Goal: Task Accomplishment & Management: Manage account settings

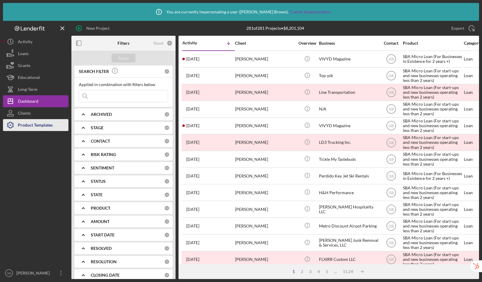
click at [34, 127] on div "Product Templates" at bounding box center [35, 125] width 35 height 13
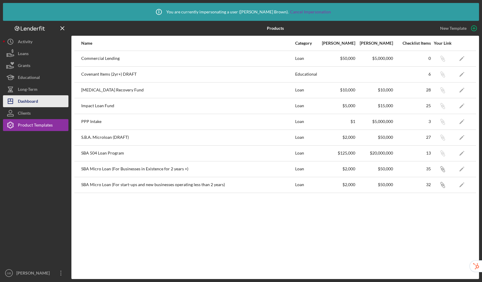
click at [16, 101] on icon "Icon/Dashboard" at bounding box center [10, 101] width 15 height 15
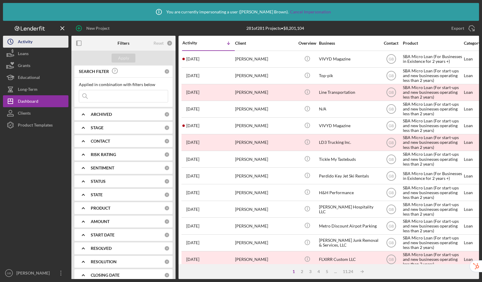
click at [33, 42] on button "Icon/History Activity" at bounding box center [35, 42] width 65 height 12
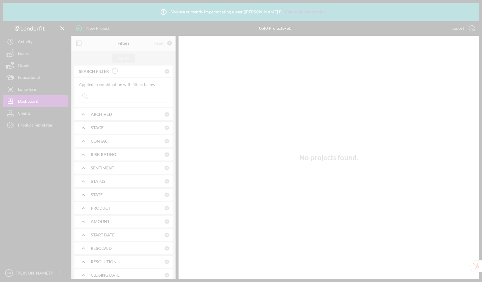
drag, startPoint x: 37, startPoint y: 132, endPoint x: 40, endPoint y: 125, distance: 7.1
click at [40, 125] on div at bounding box center [241, 141] width 482 height 282
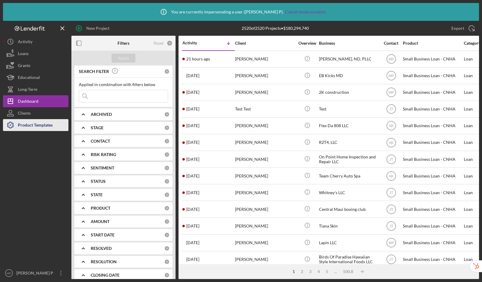
click at [47, 127] on div "Product Templates" at bounding box center [35, 125] width 35 height 13
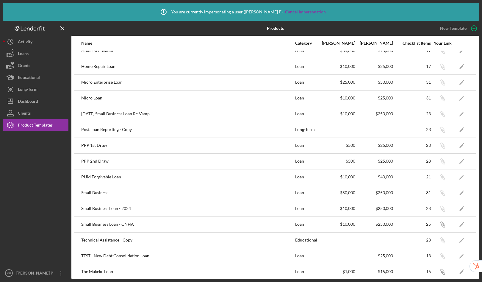
scroll to position [185, 0]
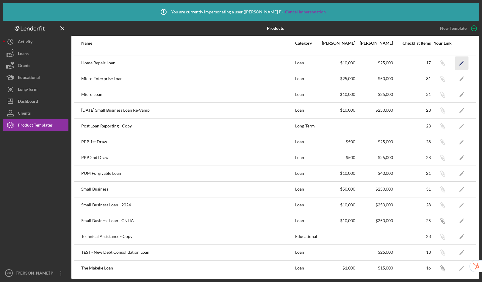
click at [455, 62] on icon "Icon/Edit" at bounding box center [461, 62] width 13 height 13
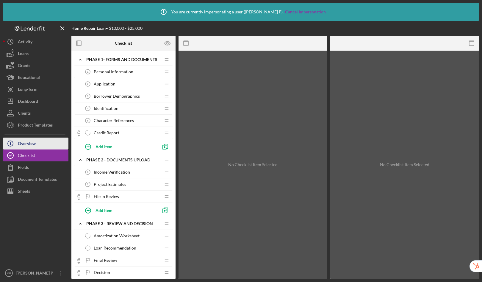
click at [29, 146] on div "Overview" at bounding box center [27, 144] width 18 height 13
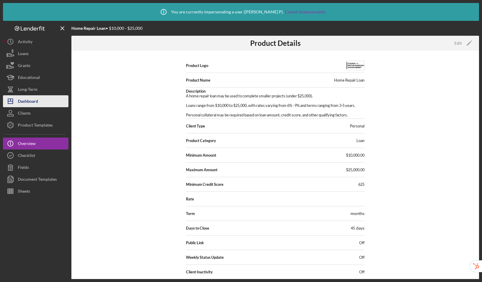
click at [33, 98] on div "Dashboard" at bounding box center [28, 101] width 20 height 13
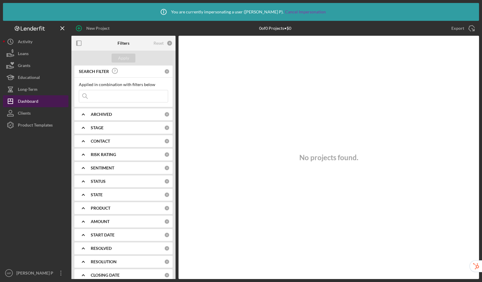
click at [33, 101] on div "Dashboard" at bounding box center [28, 101] width 21 height 13
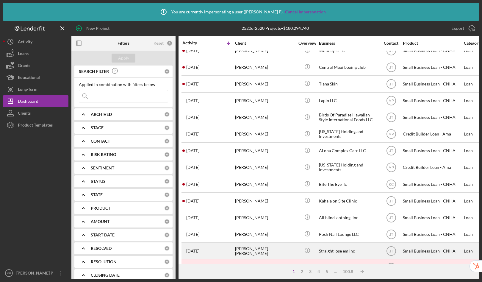
scroll to position [208, 0]
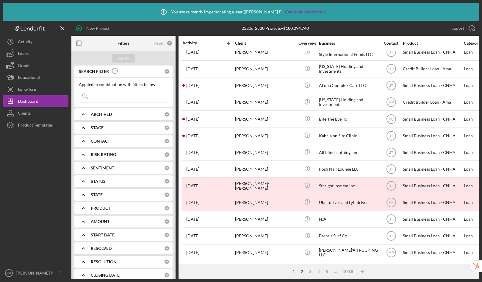
click at [303, 272] on div "2" at bounding box center [302, 271] width 8 height 5
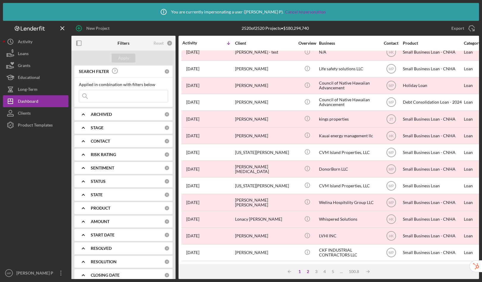
click at [299, 272] on div "1" at bounding box center [300, 271] width 8 height 5
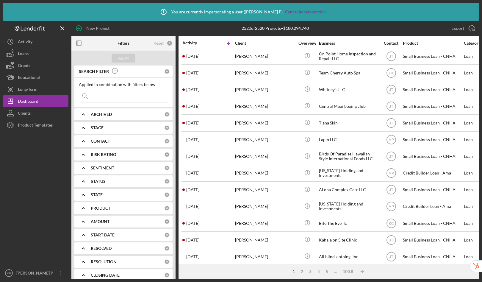
scroll to position [207, 0]
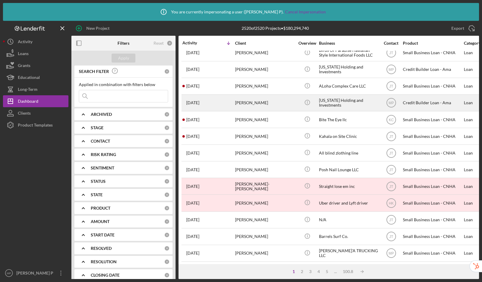
click at [351, 99] on div "Hawaii Holding and Investments" at bounding box center [349, 103] width 60 height 16
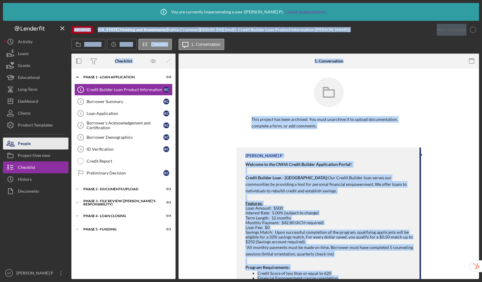
click at [30, 145] on div "People" at bounding box center [24, 144] width 13 height 13
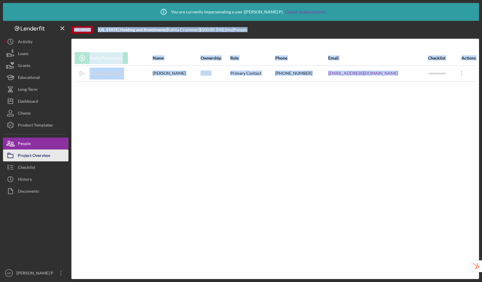
click at [26, 155] on div "Project Overview" at bounding box center [34, 155] width 32 height 13
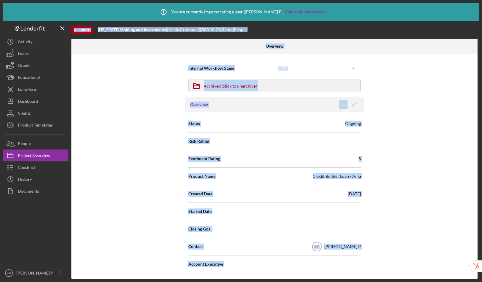
click at [131, 89] on div "Internal Workflow Stage Open Icon/Dropdown Arrow Icon/Archived Archived (click …" at bounding box center [274, 166] width 406 height 225
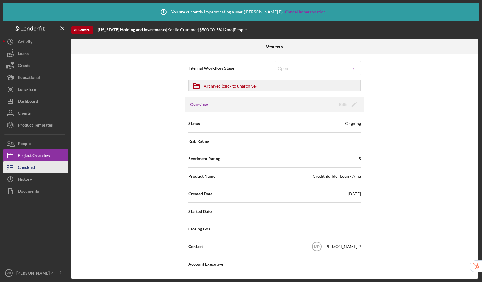
click at [25, 168] on div "Checklist" at bounding box center [26, 167] width 17 height 13
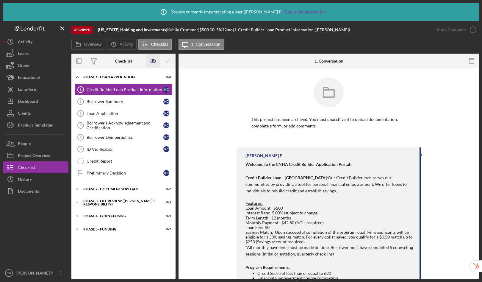
click at [152, 61] on icon "button" at bounding box center [153, 61] width 2 height 2
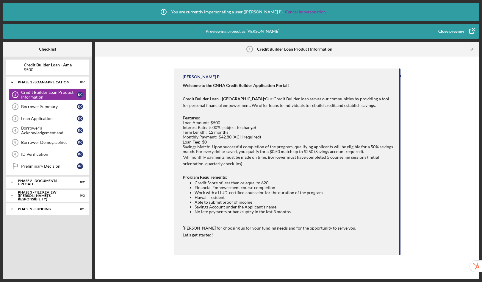
click at [463, 33] on div "Close preview" at bounding box center [451, 31] width 26 height 12
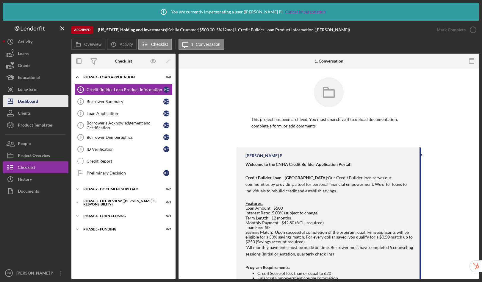
click at [31, 97] on div "Dashboard" at bounding box center [28, 101] width 20 height 13
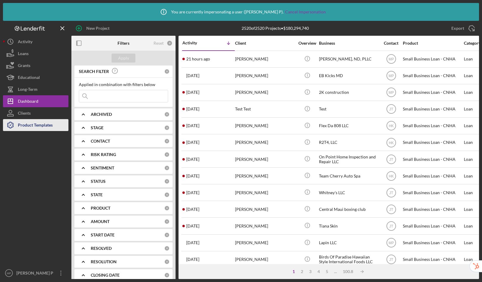
click at [41, 129] on div "Product Templates" at bounding box center [35, 125] width 35 height 13
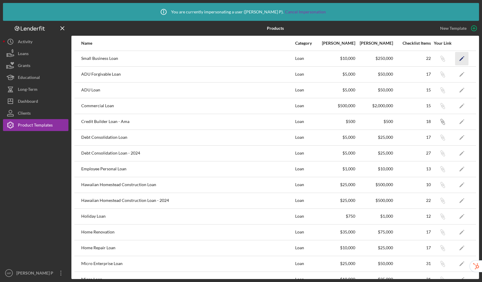
click at [460, 58] on icon "Icon/Edit" at bounding box center [461, 58] width 13 height 13
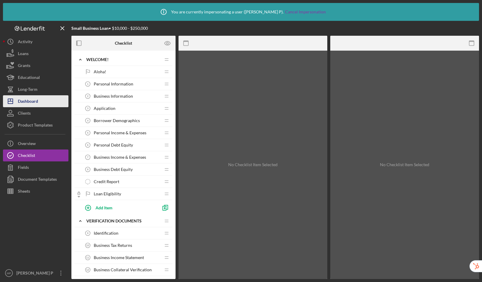
click at [34, 103] on div "Dashboard" at bounding box center [28, 101] width 20 height 13
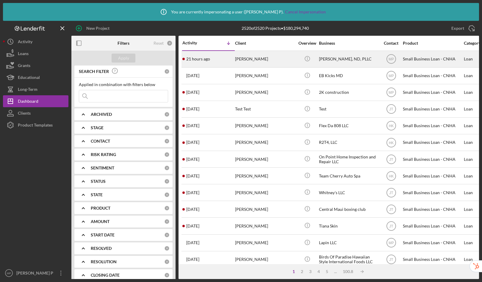
click at [428, 59] on div "Small Business Loan - CNHA" at bounding box center [433, 59] width 60 height 16
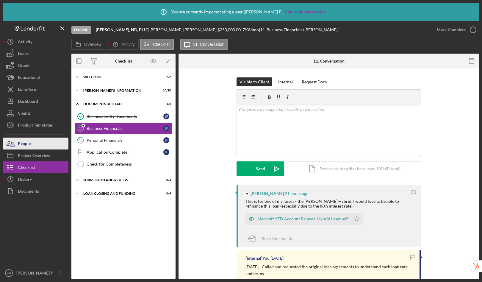
click at [25, 143] on div "People" at bounding box center [24, 144] width 13 height 13
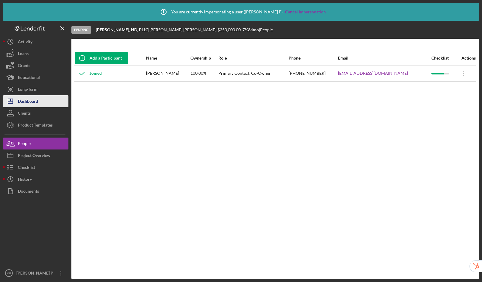
click at [39, 102] on button "Icon/Dashboard Dashboard" at bounding box center [35, 101] width 65 height 12
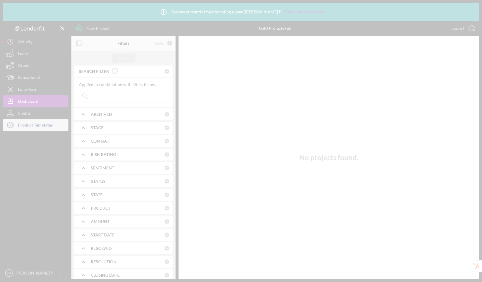
click at [38, 130] on div at bounding box center [241, 141] width 482 height 282
click at [42, 127] on div at bounding box center [241, 141] width 482 height 282
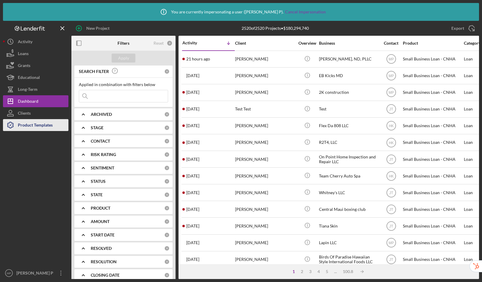
click at [40, 128] on div "Product Templates" at bounding box center [35, 125] width 35 height 13
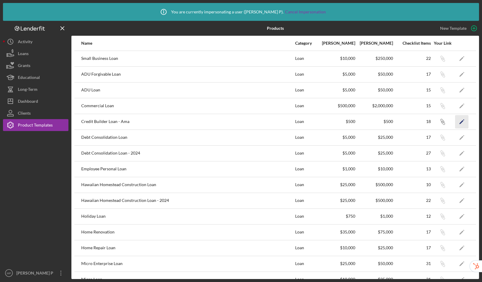
click at [455, 122] on icon "Icon/Edit" at bounding box center [461, 121] width 13 height 13
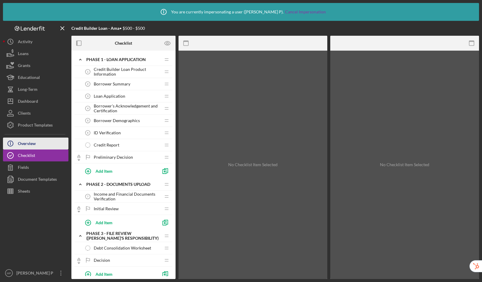
click at [45, 145] on button "Icon/Info Overview" at bounding box center [35, 144] width 65 height 12
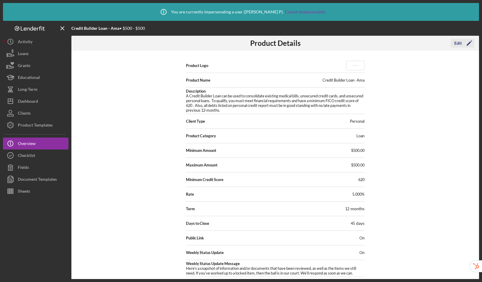
click at [454, 43] on button "Edit Icon/Edit" at bounding box center [463, 43] width 24 height 9
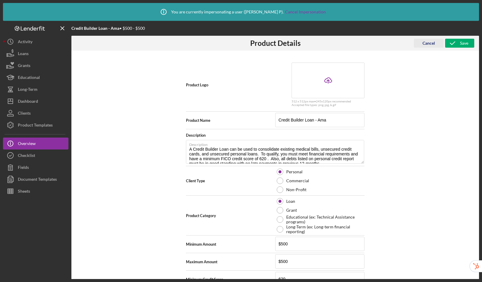
click at [431, 40] on div "Cancel" at bounding box center [429, 43] width 13 height 9
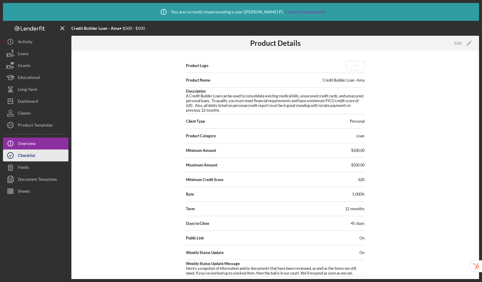
click at [33, 157] on div "Checklist" at bounding box center [26, 155] width 17 height 13
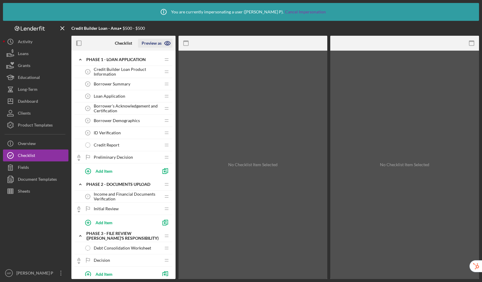
click at [169, 45] on icon "button" at bounding box center [168, 43] width 6 height 4
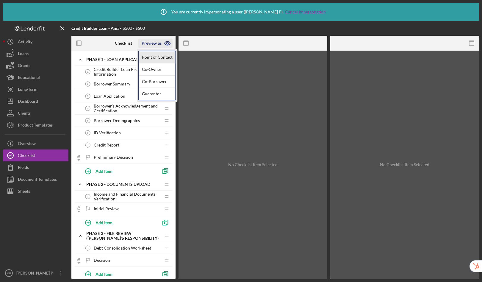
click at [155, 59] on link "Point of Contact" at bounding box center [157, 57] width 37 height 12
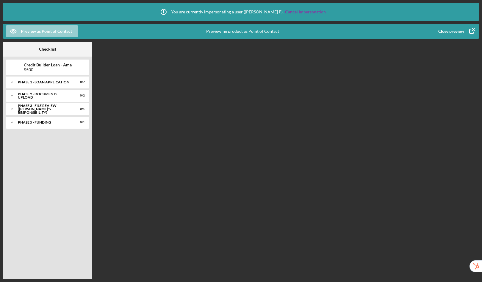
click at [17, 31] on icon "button" at bounding box center [13, 31] width 15 height 15
click at [458, 30] on div "Close preview" at bounding box center [451, 31] width 26 height 12
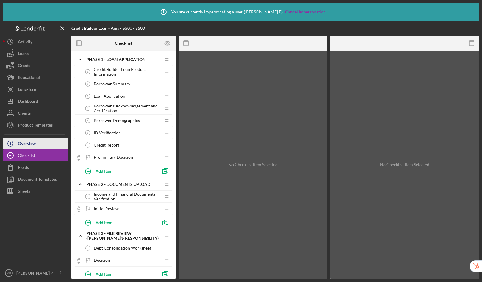
click at [33, 141] on div "Overview" at bounding box center [27, 144] width 18 height 13
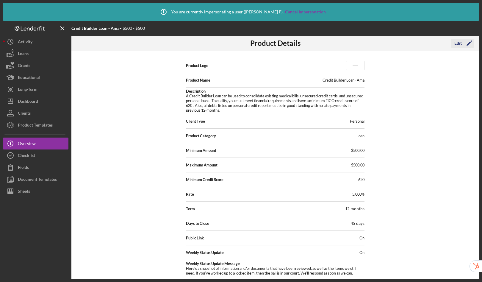
click at [459, 40] on div "Edit" at bounding box center [458, 43] width 7 height 9
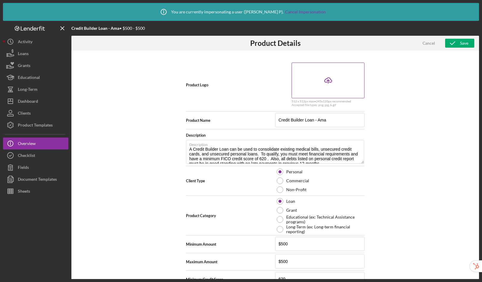
click at [327, 78] on icon "Icon/Upload" at bounding box center [328, 80] width 15 height 15
click at [318, 79] on div "Icon/Upload" at bounding box center [328, 81] width 73 height 36
click at [459, 42] on icon "button" at bounding box center [452, 43] width 15 height 15
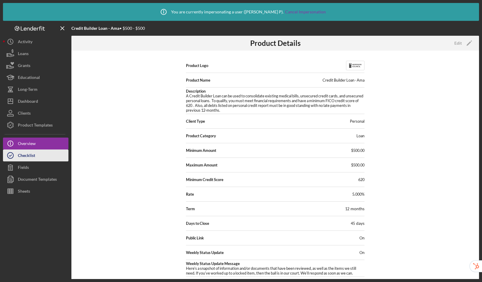
click at [26, 155] on div "Checklist" at bounding box center [26, 155] width 17 height 13
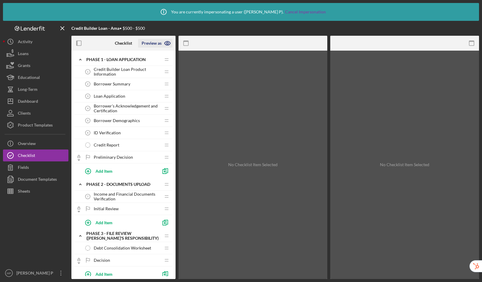
click at [165, 44] on icon "button" at bounding box center [168, 43] width 6 height 4
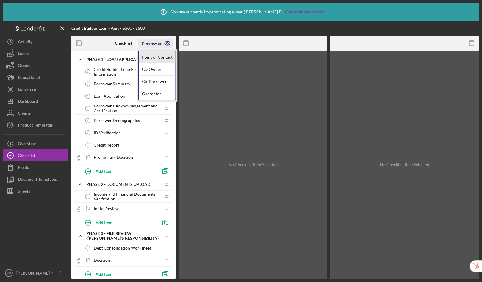
click at [160, 58] on link "Point of Contact" at bounding box center [157, 57] width 37 height 12
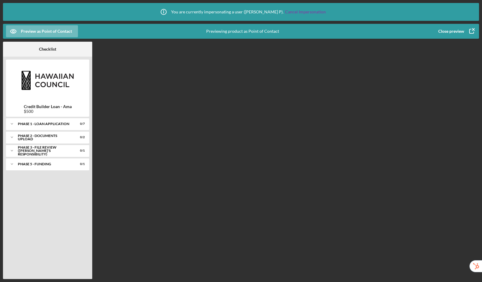
click at [455, 33] on div "Close preview" at bounding box center [451, 31] width 26 height 12
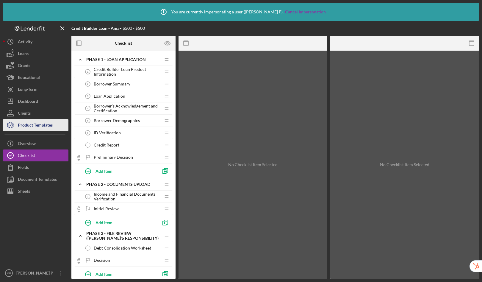
click at [31, 127] on div "Product Templates" at bounding box center [35, 125] width 35 height 13
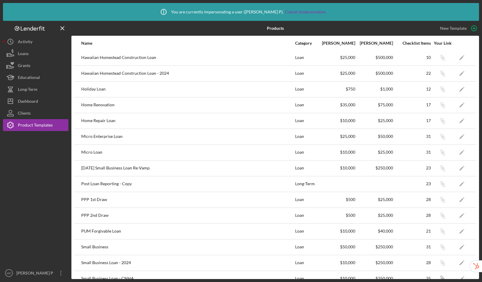
scroll to position [185, 0]
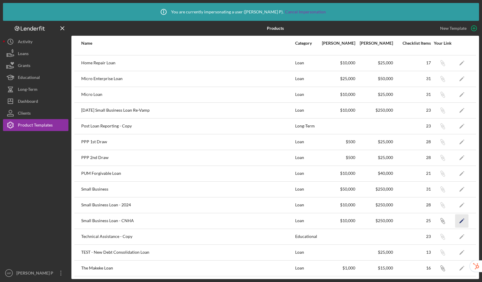
click at [460, 221] on polygon "button" at bounding box center [462, 221] width 4 height 4
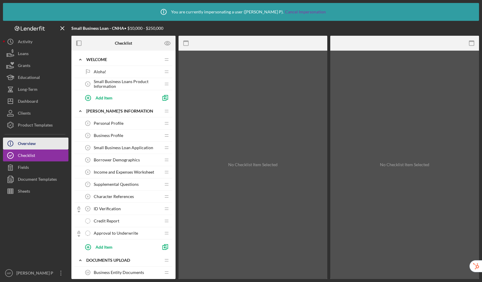
click at [20, 140] on div "Overview" at bounding box center [27, 144] width 18 height 13
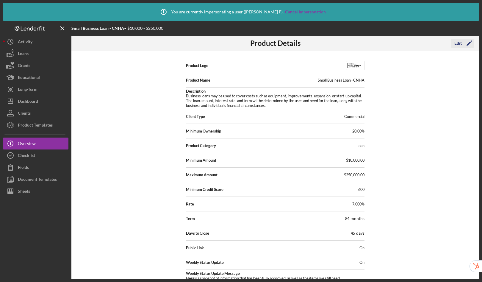
click at [455, 44] on div "Edit" at bounding box center [458, 43] width 7 height 9
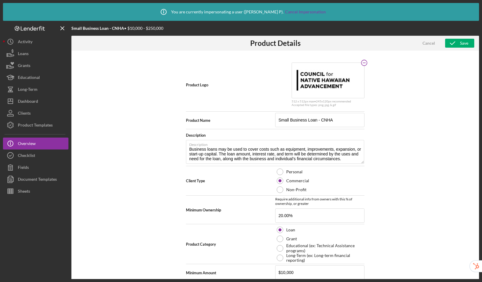
click at [365, 63] on circle at bounding box center [364, 63] width 6 height 6
click at [330, 82] on icon at bounding box center [328, 80] width 7 height 4
click at [464, 43] on div "Save" at bounding box center [464, 43] width 8 height 9
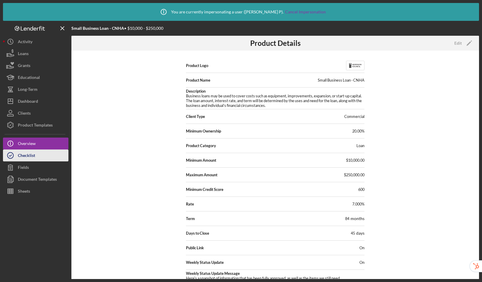
click at [29, 155] on div "Checklist" at bounding box center [26, 155] width 17 height 13
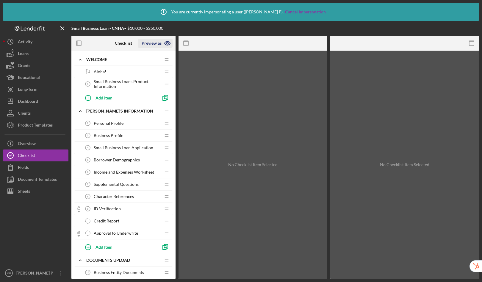
click at [164, 43] on icon "button" at bounding box center [167, 43] width 15 height 15
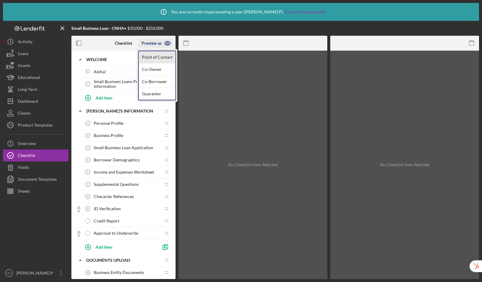
click at [162, 54] on link "Point of Contact" at bounding box center [157, 57] width 37 height 12
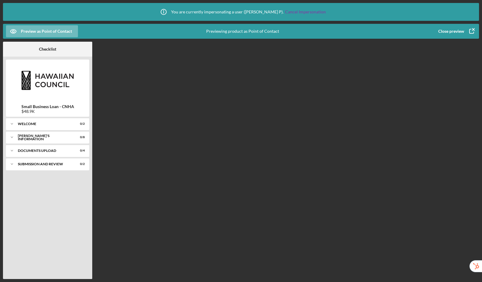
click at [443, 31] on div "Close preview" at bounding box center [451, 31] width 26 height 12
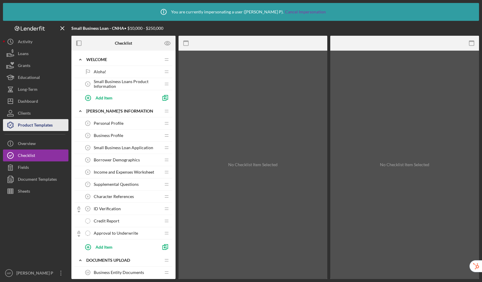
click at [38, 127] on div "Product Templates" at bounding box center [35, 125] width 35 height 13
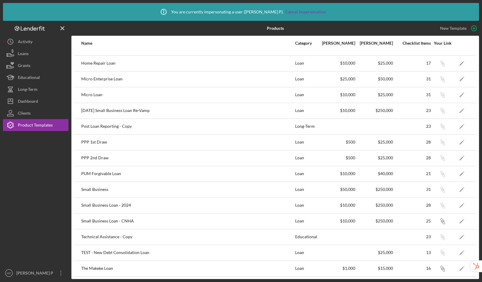
scroll to position [185, 0]
click at [455, 268] on icon "Icon/Edit" at bounding box center [461, 267] width 13 height 13
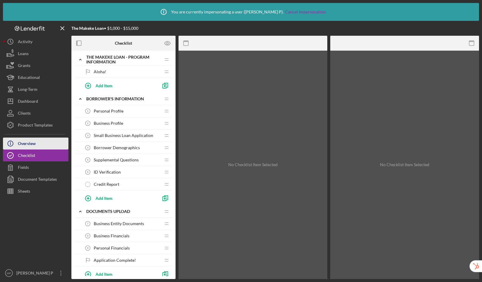
click at [35, 146] on div "Overview" at bounding box center [27, 144] width 18 height 13
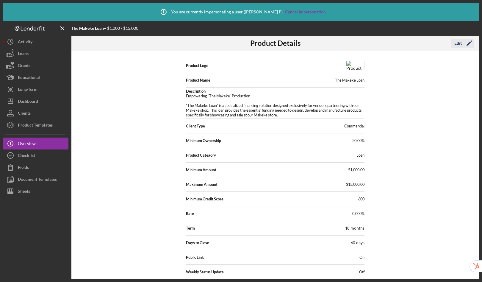
click at [457, 41] on div "Edit" at bounding box center [458, 43] width 7 height 9
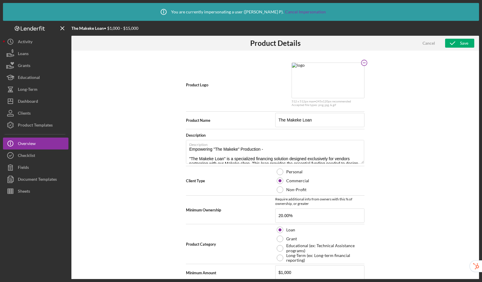
click at [364, 62] on circle at bounding box center [364, 63] width 6 height 6
click at [328, 79] on icon "Icon/Upload" at bounding box center [328, 80] width 15 height 15
click at [462, 42] on div "Save" at bounding box center [464, 43] width 8 height 9
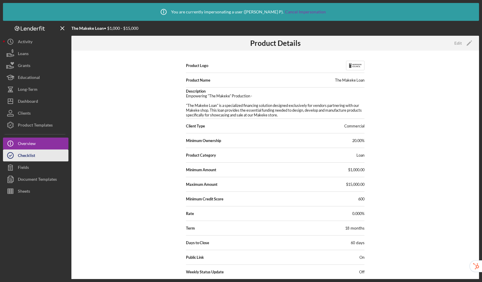
click at [13, 158] on icon "button" at bounding box center [10, 155] width 15 height 15
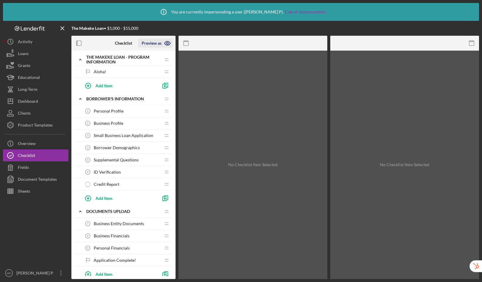
click at [168, 44] on icon "button" at bounding box center [167, 43] width 2 height 2
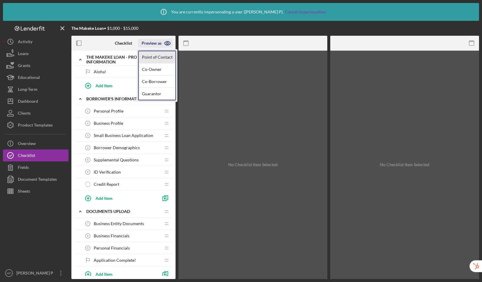
click at [160, 55] on link "Point of Contact" at bounding box center [157, 57] width 37 height 12
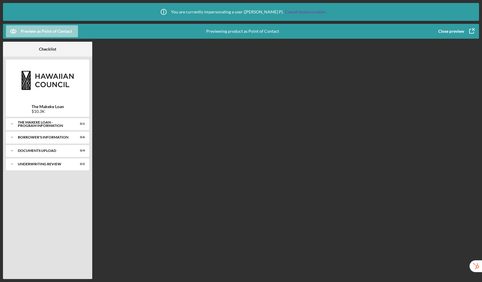
click at [51, 30] on div "Preview as Point of Contact" at bounding box center [46, 31] width 51 height 12
click at [459, 32] on div "Close preview" at bounding box center [451, 31] width 26 height 12
